Goal: Transaction & Acquisition: Purchase product/service

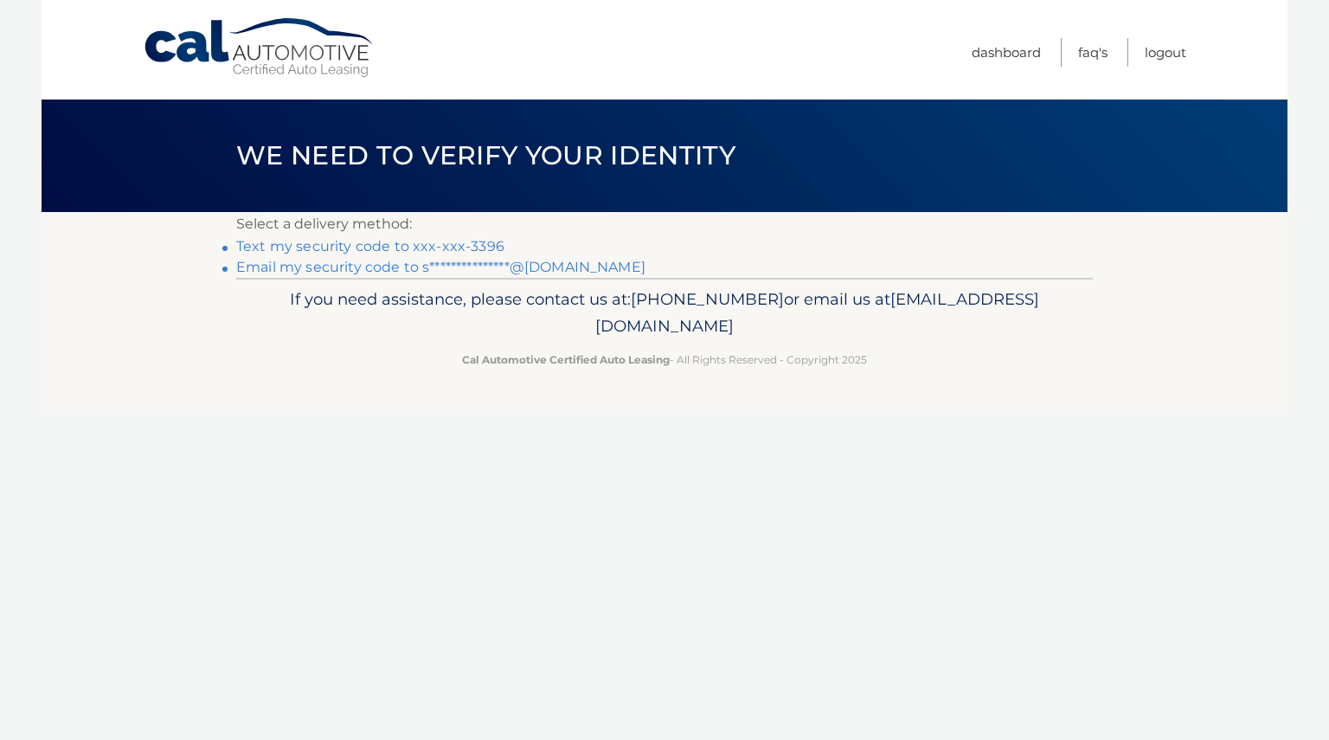
click at [468, 245] on link "Text my security code to xxx-xxx-3396" at bounding box center [370, 246] width 268 height 16
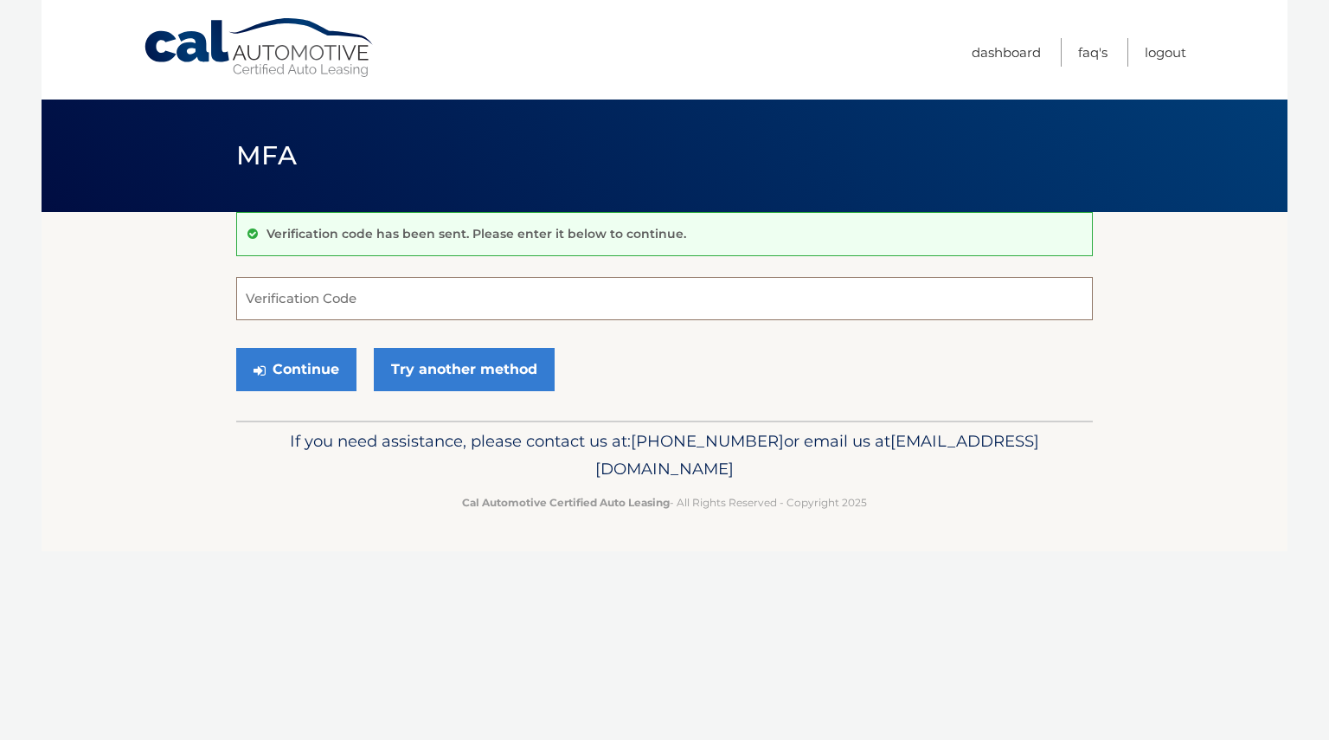
click at [330, 307] on input "Verification Code" at bounding box center [664, 298] width 857 height 43
type input "919639"
click at [311, 374] on button "Continue" at bounding box center [296, 369] width 120 height 43
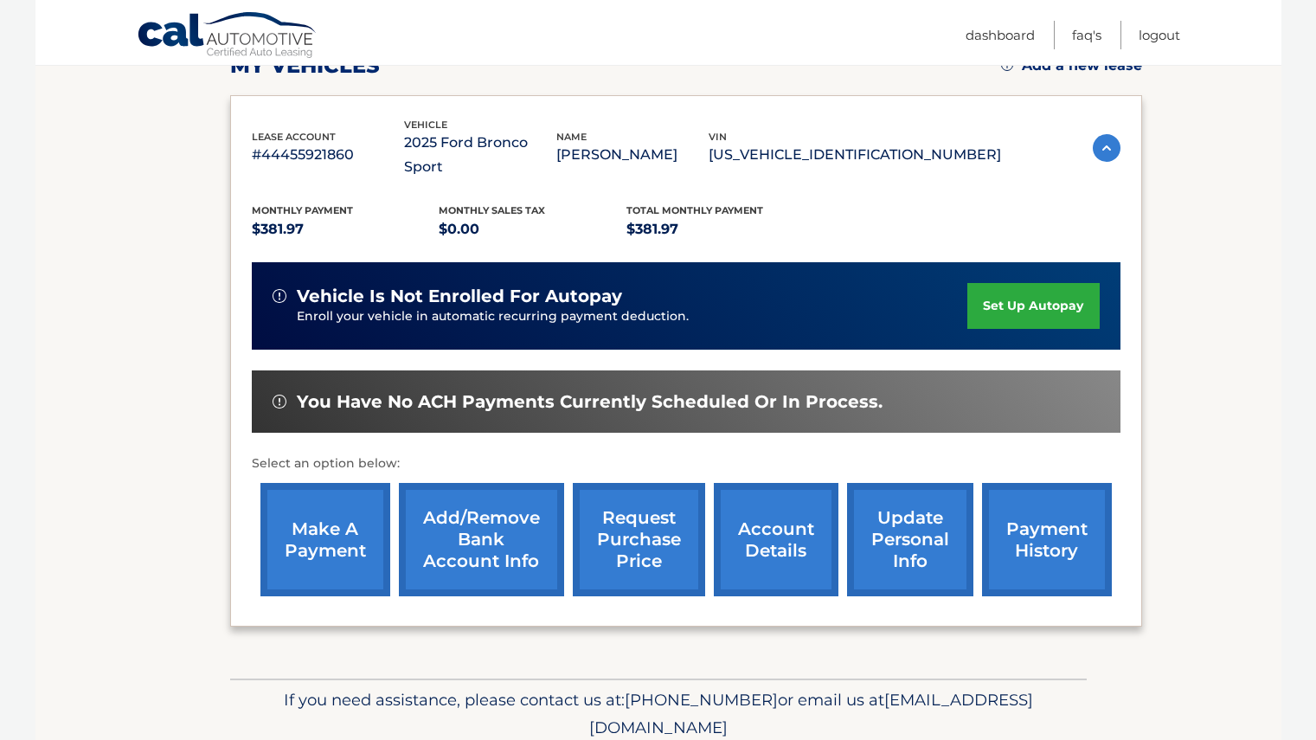
scroll to position [261, 0]
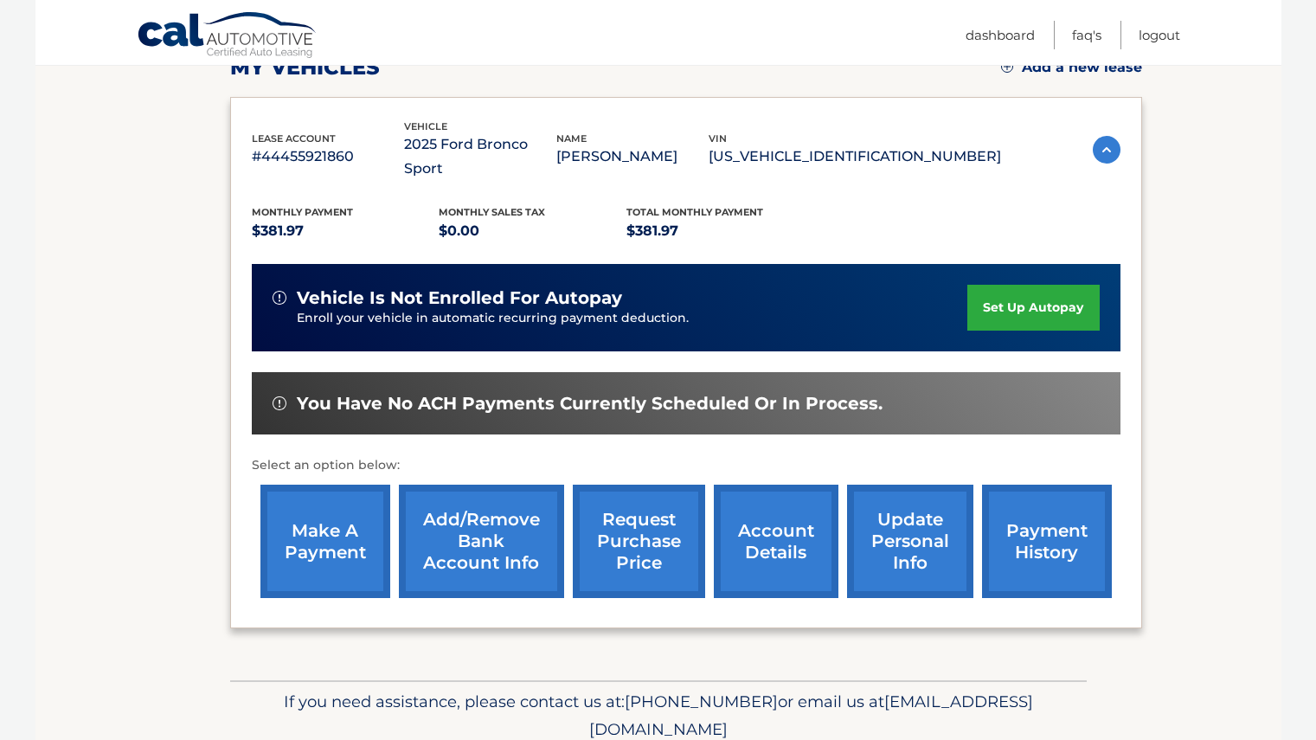
click at [292, 527] on link "make a payment" at bounding box center [325, 540] width 130 height 113
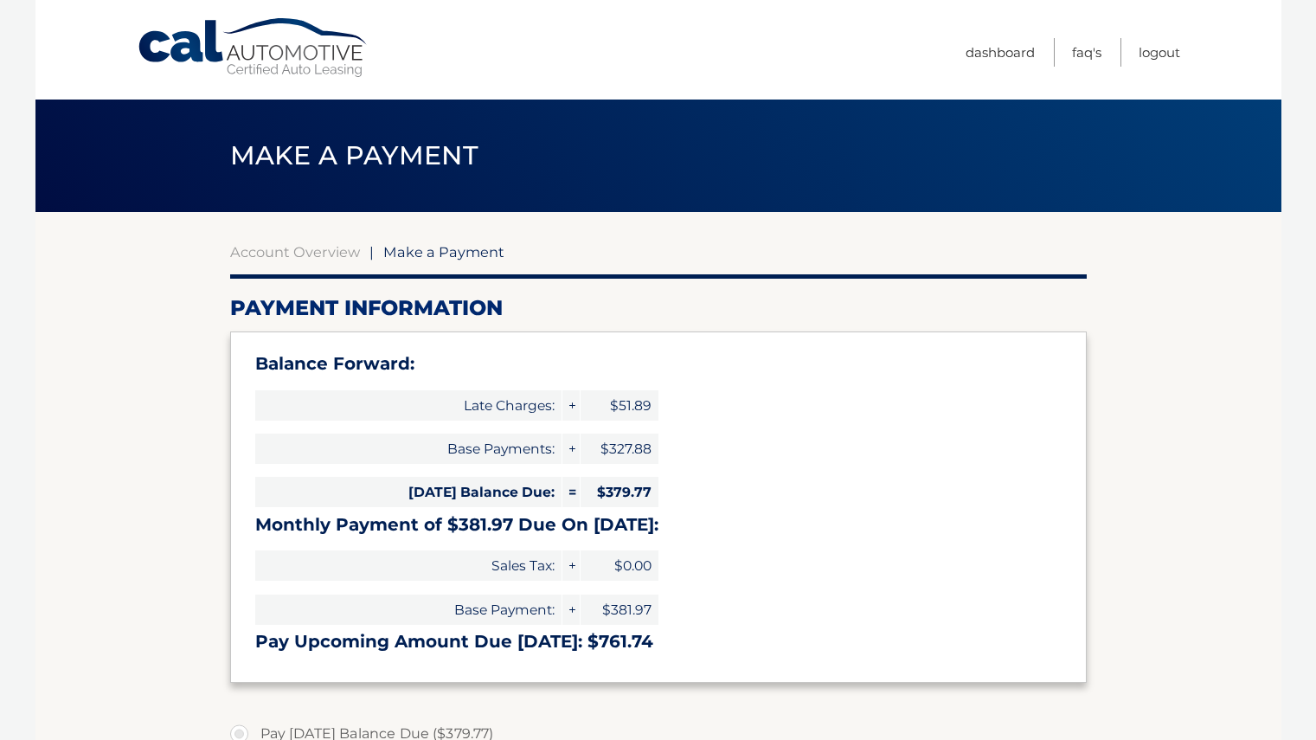
select select "NzYzYjU2YzEtMjRjYS00NTI0LWIyYzQtMGRjMWJkYjg2ZDli"
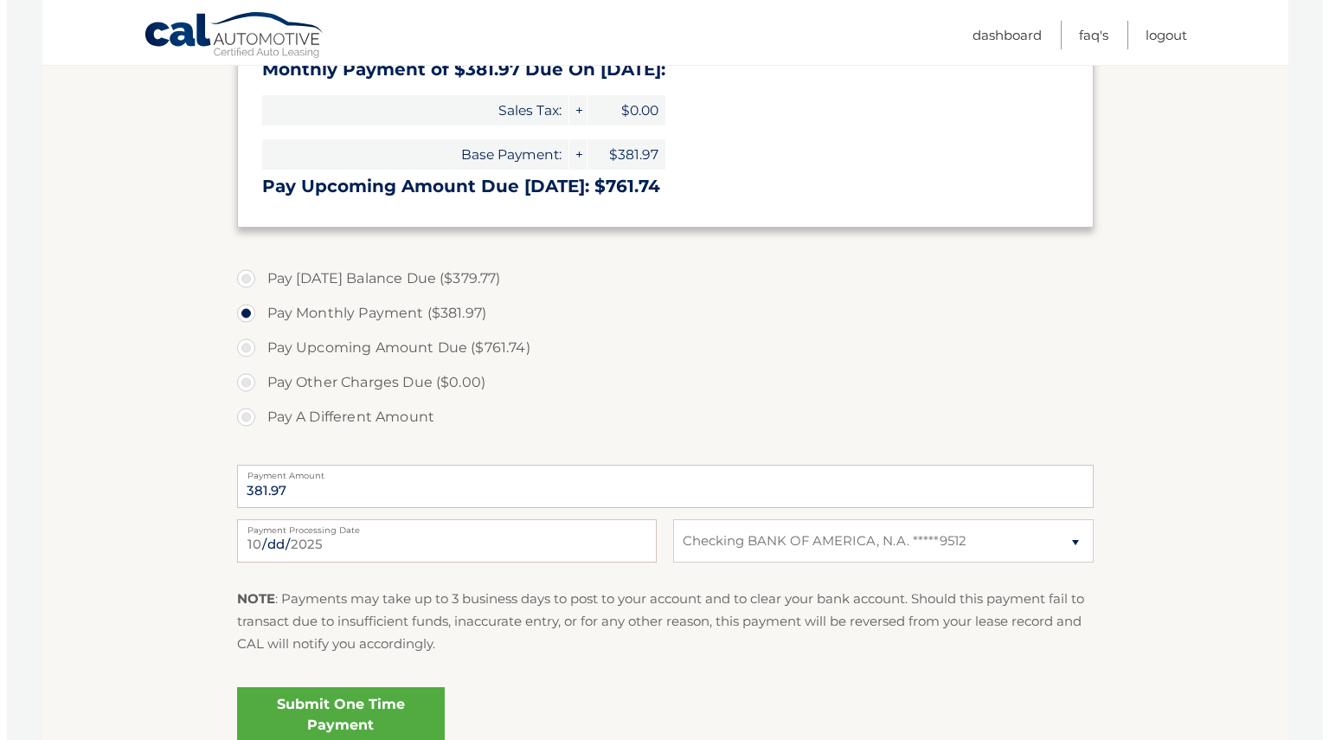
scroll to position [458, 0]
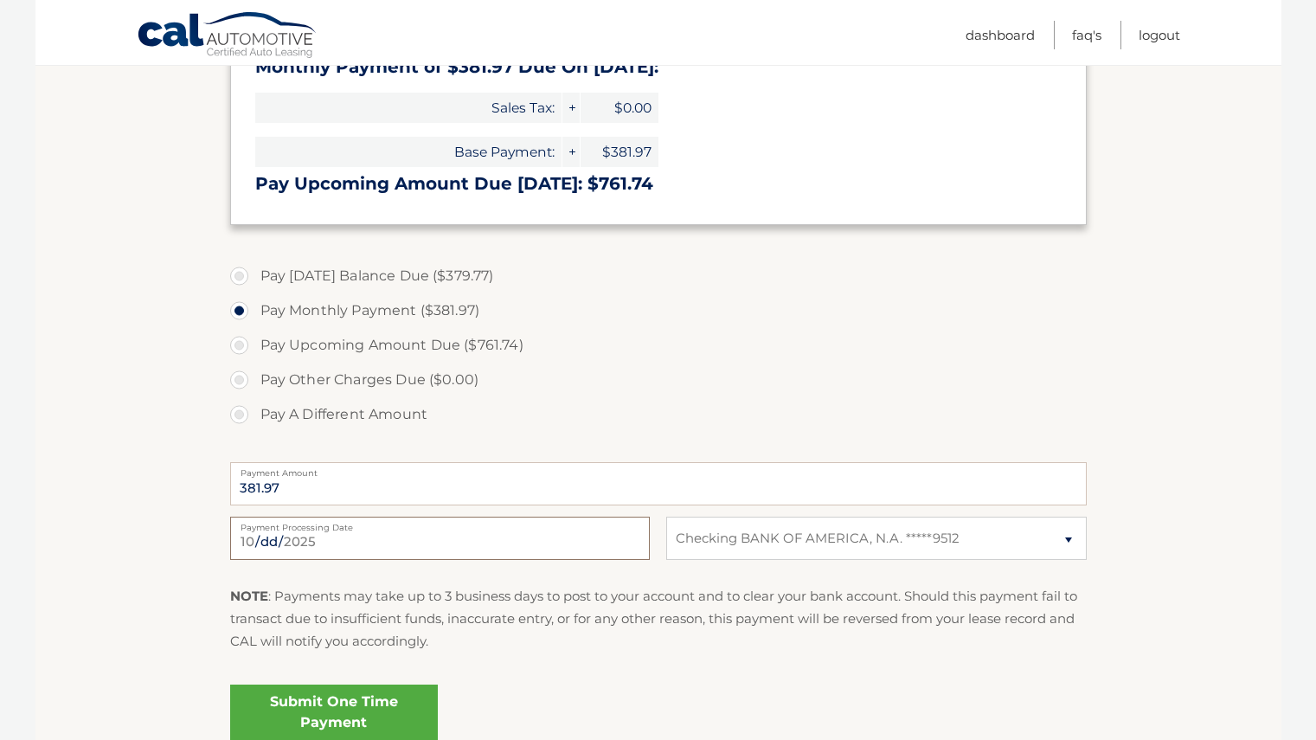
click at [499, 542] on input "2025-10-11" at bounding box center [440, 538] width 420 height 43
type input "2025-10-17"
click at [345, 703] on link "Submit One Time Payment" at bounding box center [334, 711] width 208 height 55
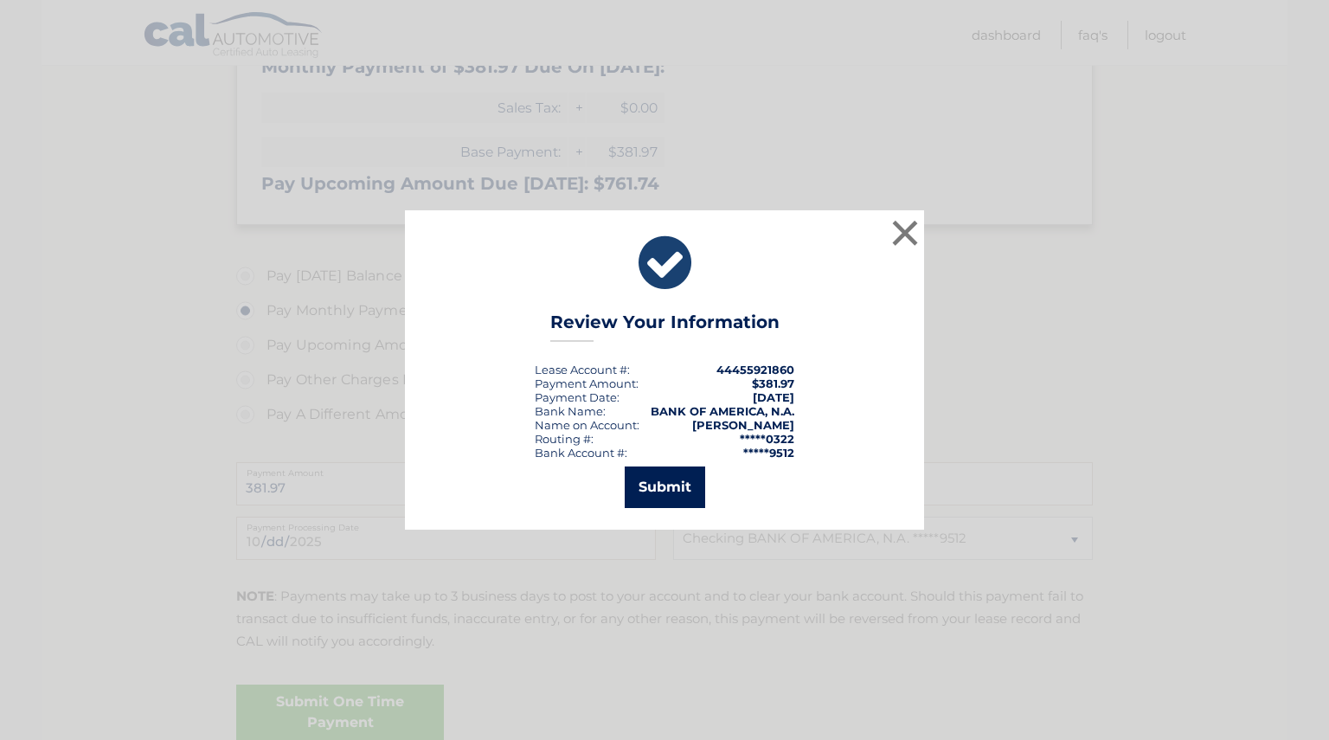
click at [649, 493] on button "Submit" at bounding box center [665, 487] width 80 height 42
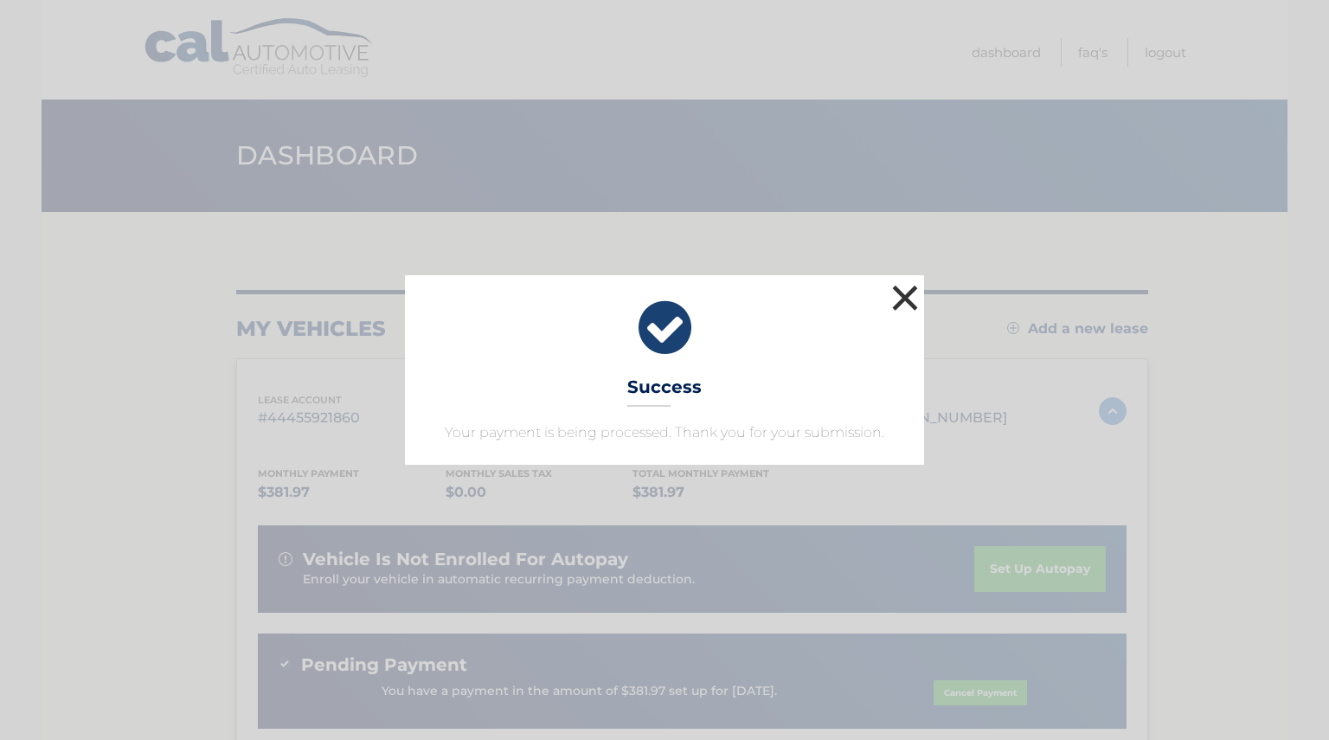
click at [905, 298] on button "×" at bounding box center [905, 297] width 35 height 35
